Goal: Entertainment & Leisure: Consume media (video, audio)

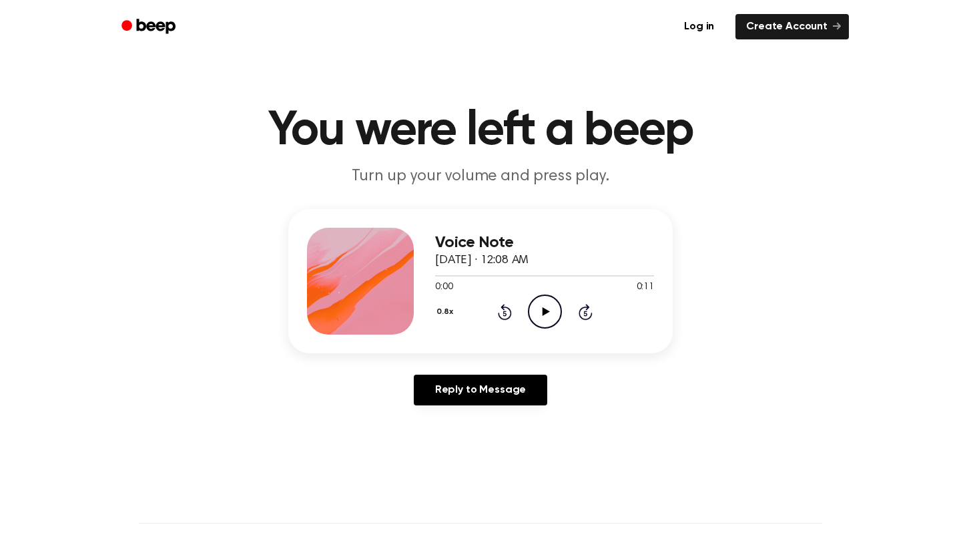
click at [558, 312] on icon "Play Audio" at bounding box center [545, 311] width 34 height 34
click at [549, 310] on icon "Play Audio" at bounding box center [545, 311] width 34 height 34
click at [549, 310] on icon "Pause Audio" at bounding box center [545, 311] width 34 height 34
click at [549, 310] on icon "Play Audio" at bounding box center [545, 311] width 34 height 34
click at [549, 310] on icon "Pause Audio" at bounding box center [545, 311] width 34 height 34
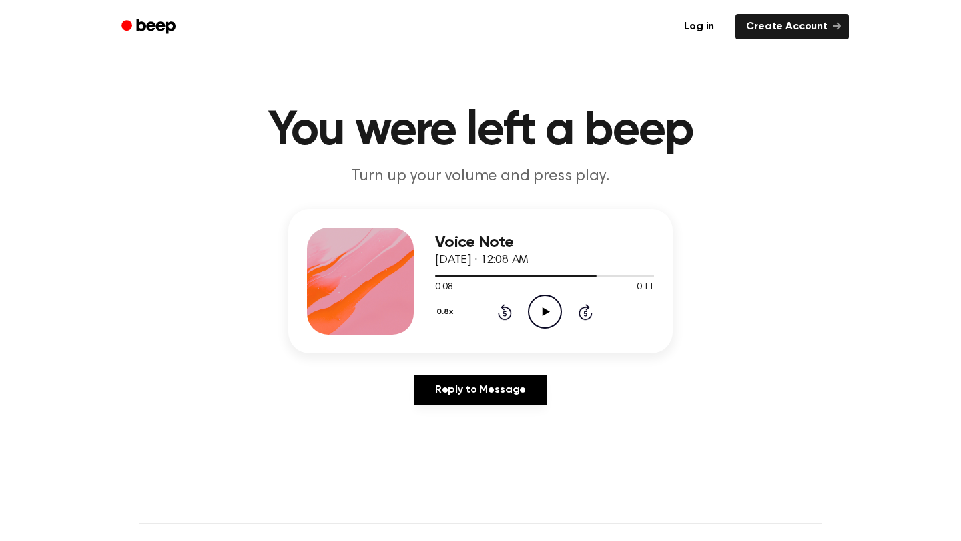
click at [549, 310] on icon "Play Audio" at bounding box center [545, 311] width 34 height 34
click at [547, 312] on icon at bounding box center [545, 311] width 7 height 9
click at [551, 314] on icon "Play Audio" at bounding box center [545, 311] width 34 height 34
click at [545, 324] on icon "Play Audio" at bounding box center [545, 311] width 34 height 34
click at [545, 324] on icon "Pause Audio" at bounding box center [545, 311] width 34 height 34
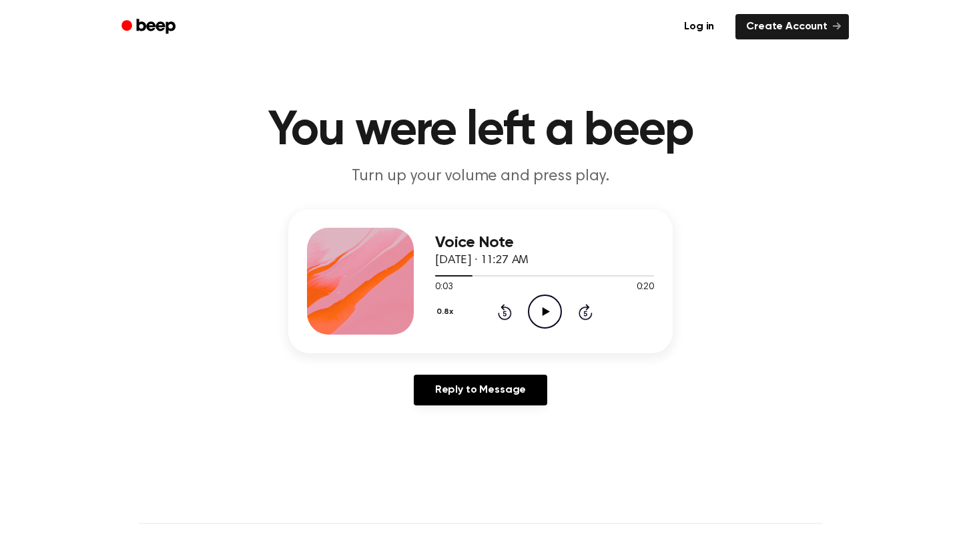
click at [545, 324] on icon "Play Audio" at bounding box center [545, 311] width 34 height 34
click at [545, 324] on icon "Pause Audio" at bounding box center [545, 311] width 34 height 34
click at [542, 304] on icon "Play Audio" at bounding box center [545, 311] width 34 height 34
click at [542, 304] on icon "Pause Audio" at bounding box center [545, 311] width 34 height 34
click at [542, 304] on icon "Play Audio" at bounding box center [545, 311] width 34 height 34
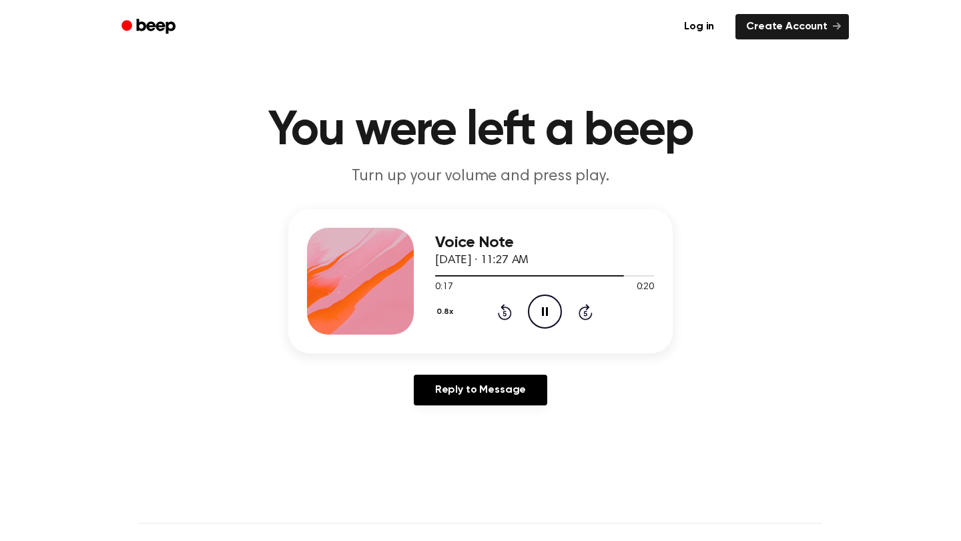
click at [542, 304] on icon "Pause Audio" at bounding box center [545, 311] width 34 height 34
click at [538, 316] on icon "Play Audio" at bounding box center [545, 311] width 34 height 34
click at [538, 316] on icon "Pause Audio" at bounding box center [545, 311] width 34 height 34
click at [541, 322] on icon "Play Audio" at bounding box center [545, 311] width 34 height 34
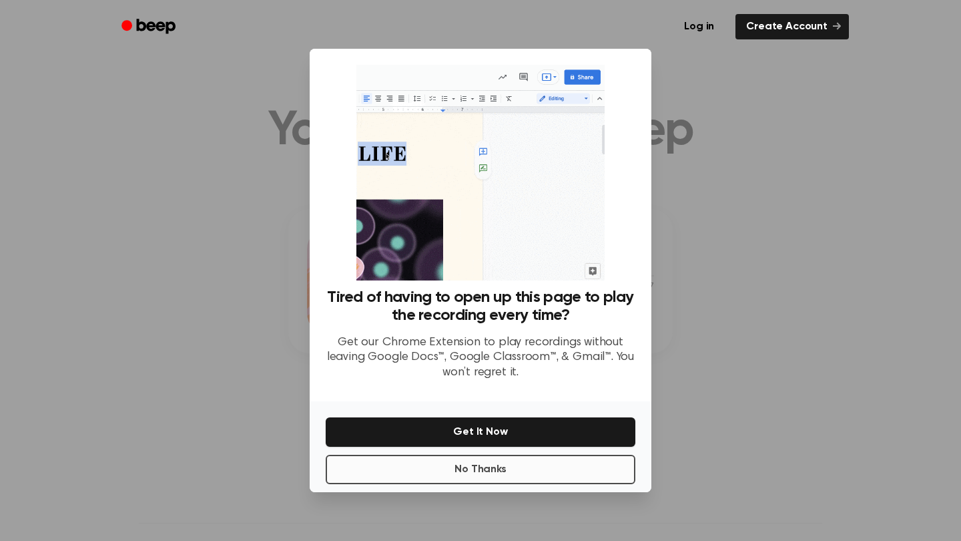
click at [344, 473] on button "No Thanks" at bounding box center [481, 469] width 310 height 29
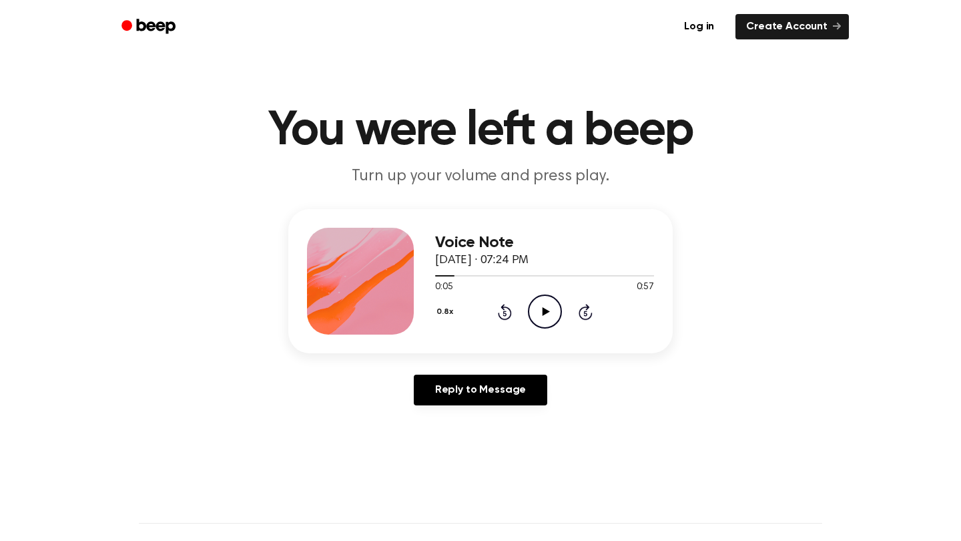
click at [539, 318] on icon "Play Audio" at bounding box center [545, 311] width 34 height 34
